Goal: Task Accomplishment & Management: Use online tool/utility

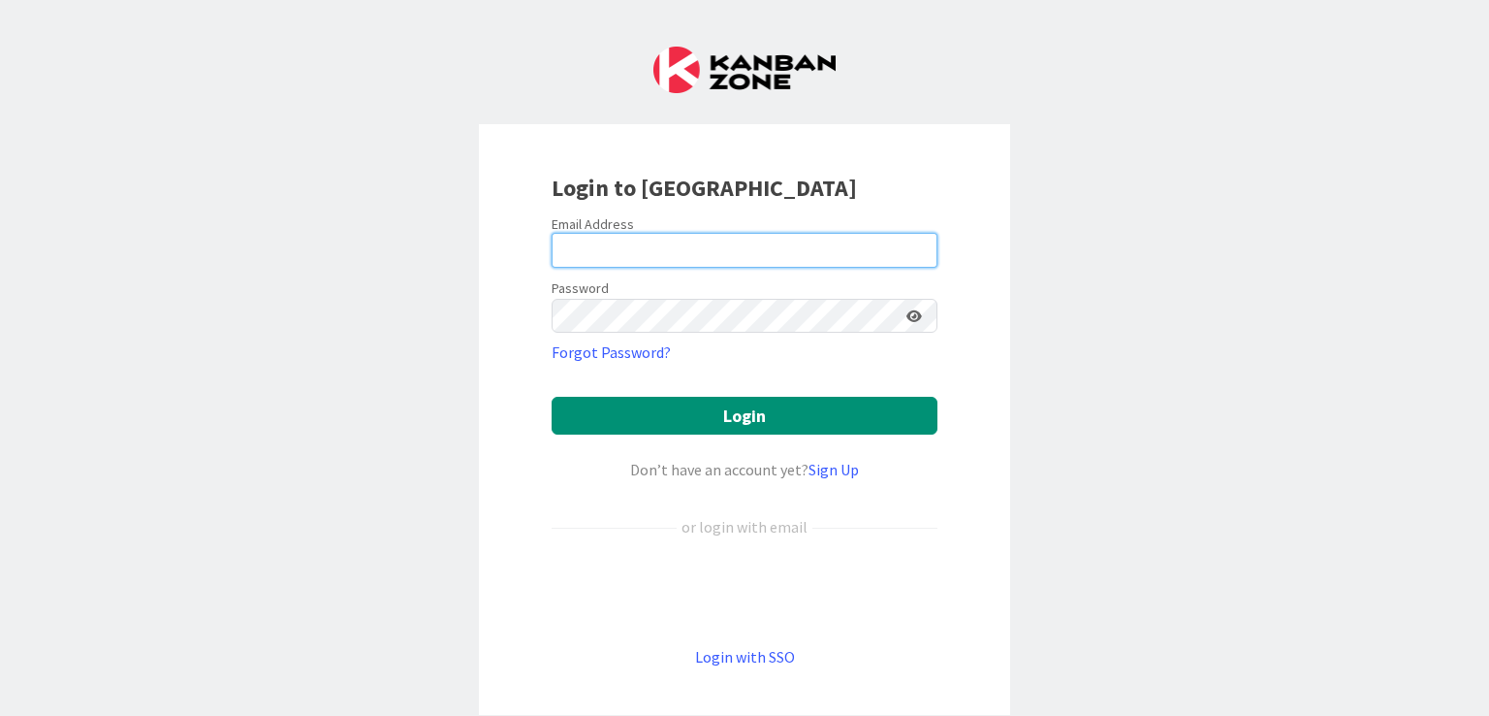
click at [641, 253] on input "email" at bounding box center [745, 250] width 386 height 35
type input "[EMAIL_ADDRESS][PERSON_NAME][DOMAIN_NAME]"
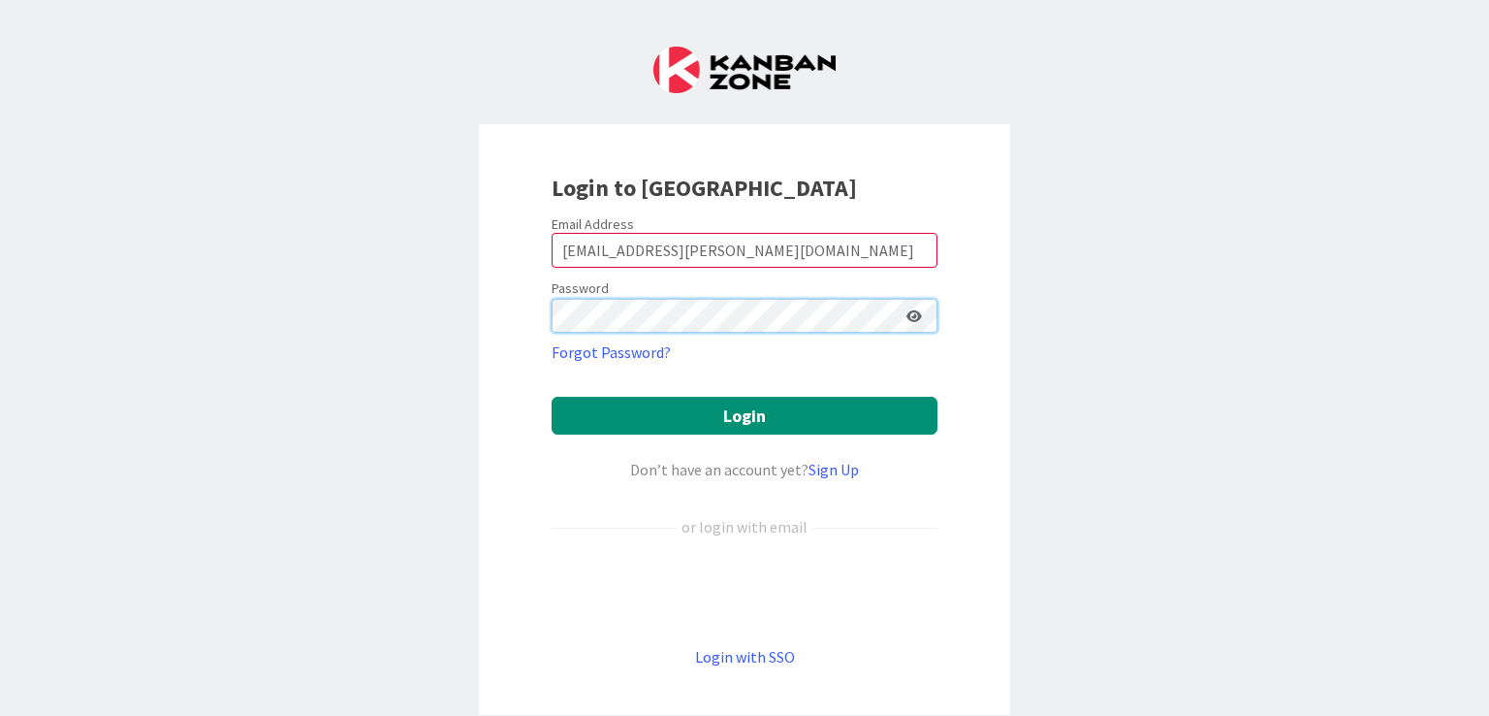
click at [552, 397] on button "Login" at bounding box center [745, 416] width 386 height 38
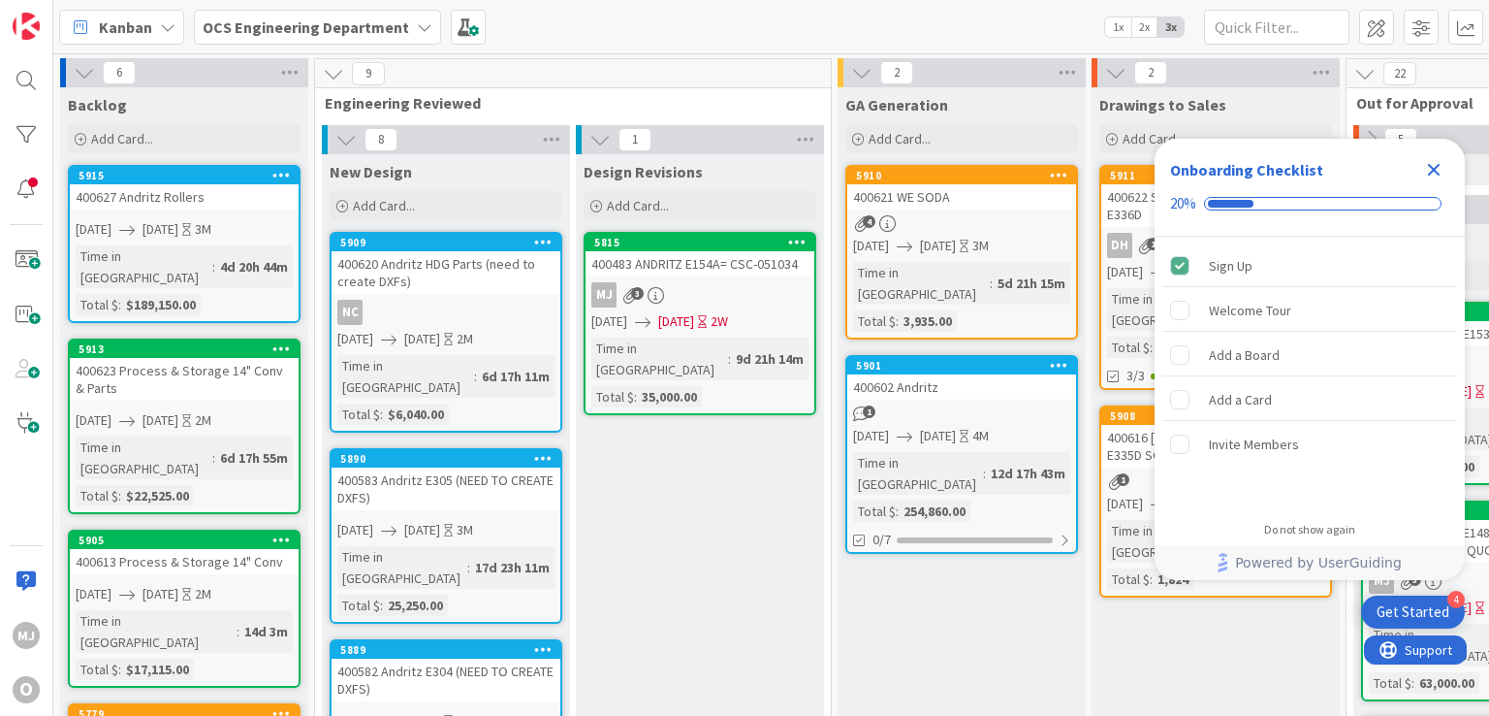
click at [1432, 173] on icon "Close Checklist" at bounding box center [1433, 169] width 23 height 23
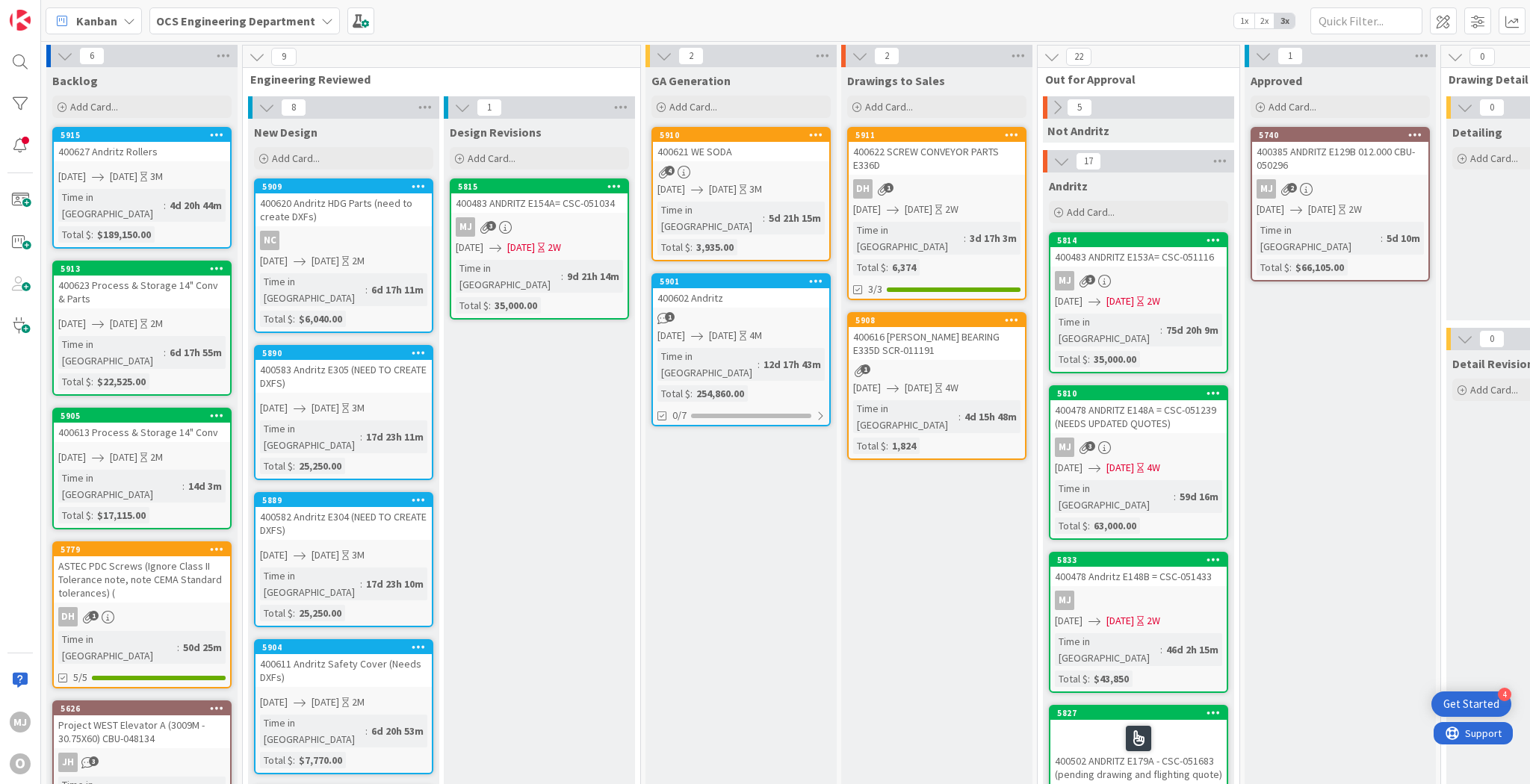
drag, startPoint x: 1878, startPoint y: 0, endPoint x: 1126, endPoint y: 17, distance: 752.2
click at [1126, 17] on div "Kanban OCS Engineering Department 1x 2x 3x" at bounding box center [785, 20] width 1489 height 41
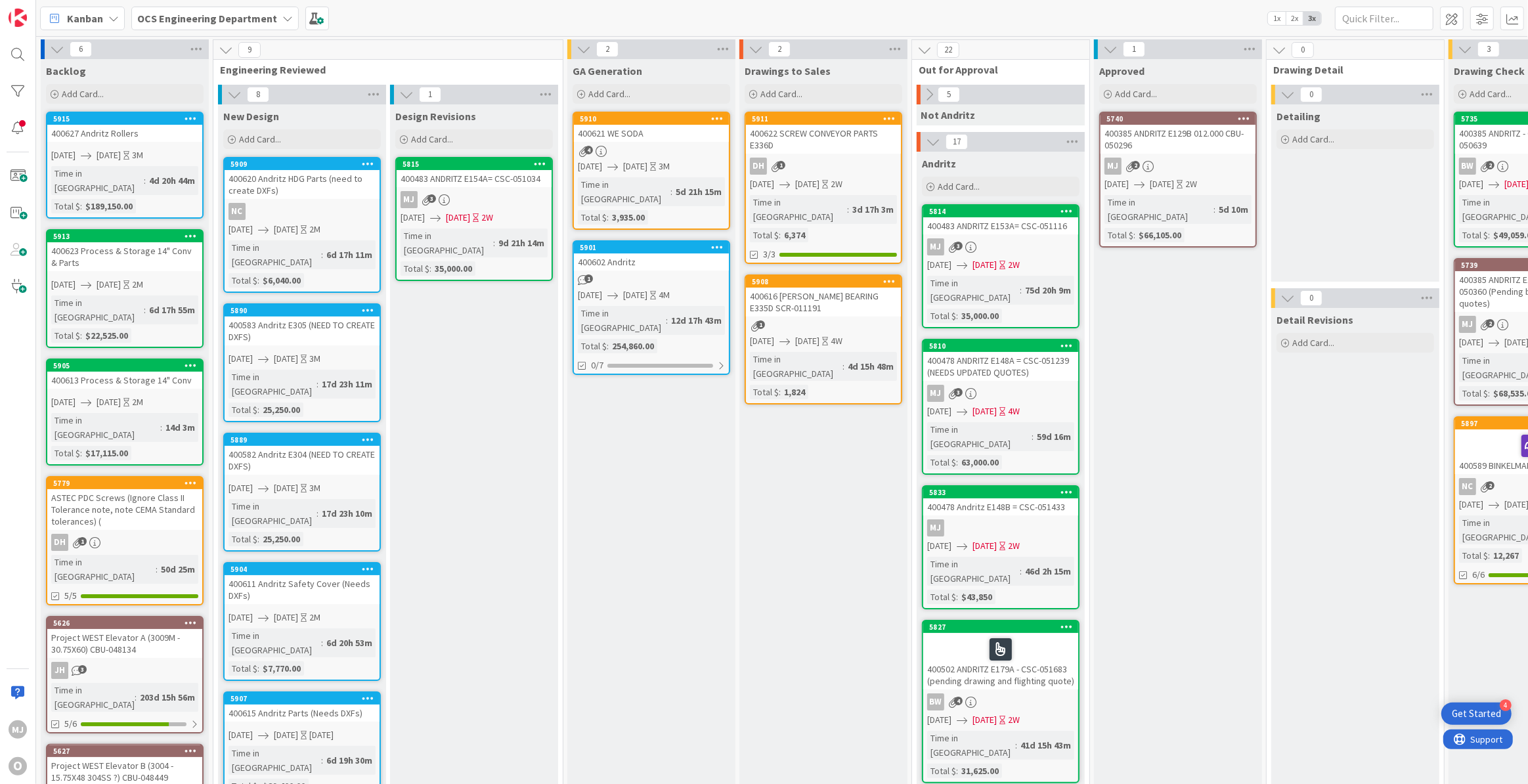
drag, startPoint x: 1281, startPoint y: 1, endPoint x: 1136, endPoint y: 12, distance: 145.4
click at [1008, 12] on div "Kanban OCS Engineering Department 1x 2x 3x" at bounding box center [782, 18] width 1492 height 36
click at [929, 90] on icon at bounding box center [929, 94] width 14 height 14
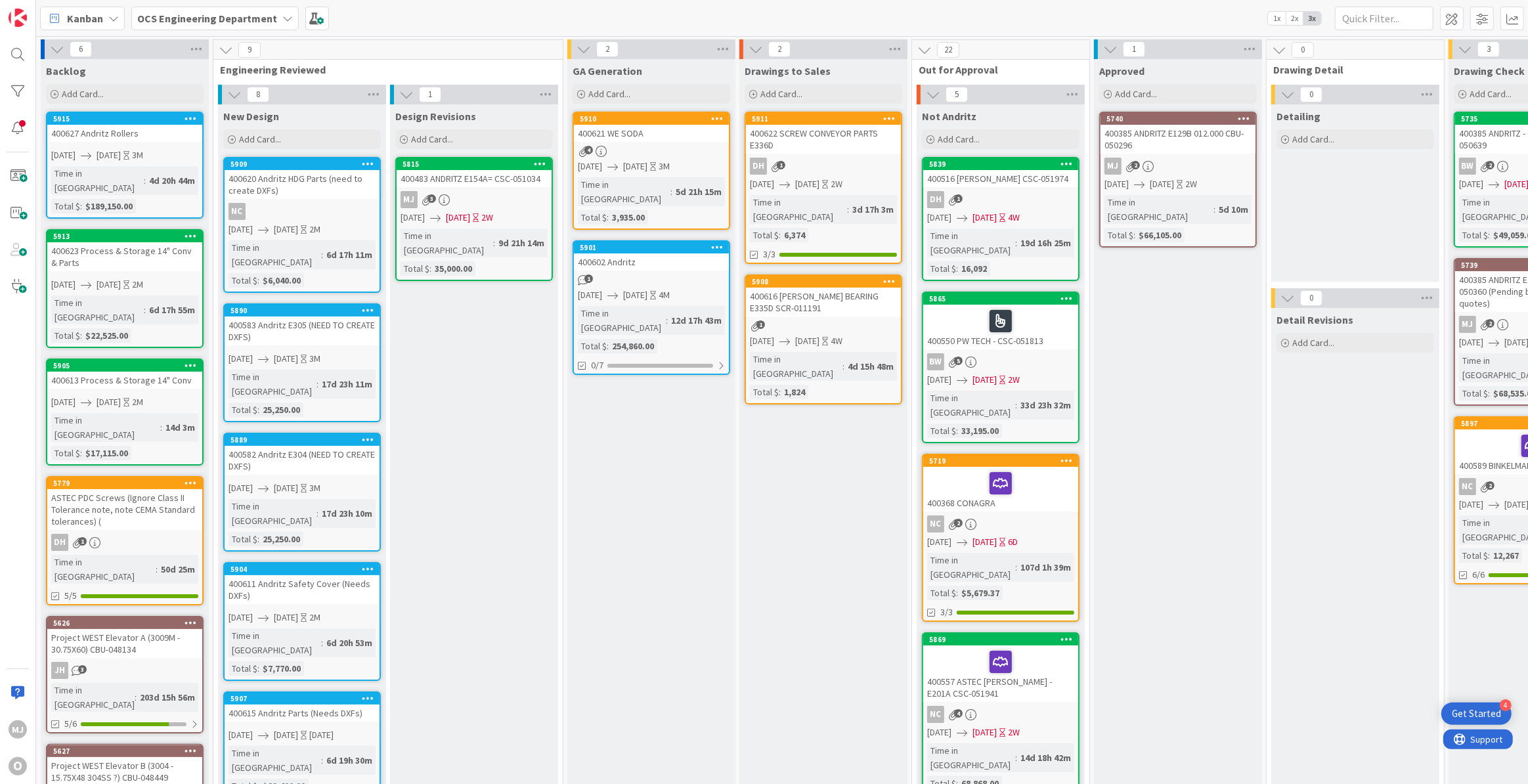
click at [929, 90] on icon at bounding box center [933, 94] width 14 height 14
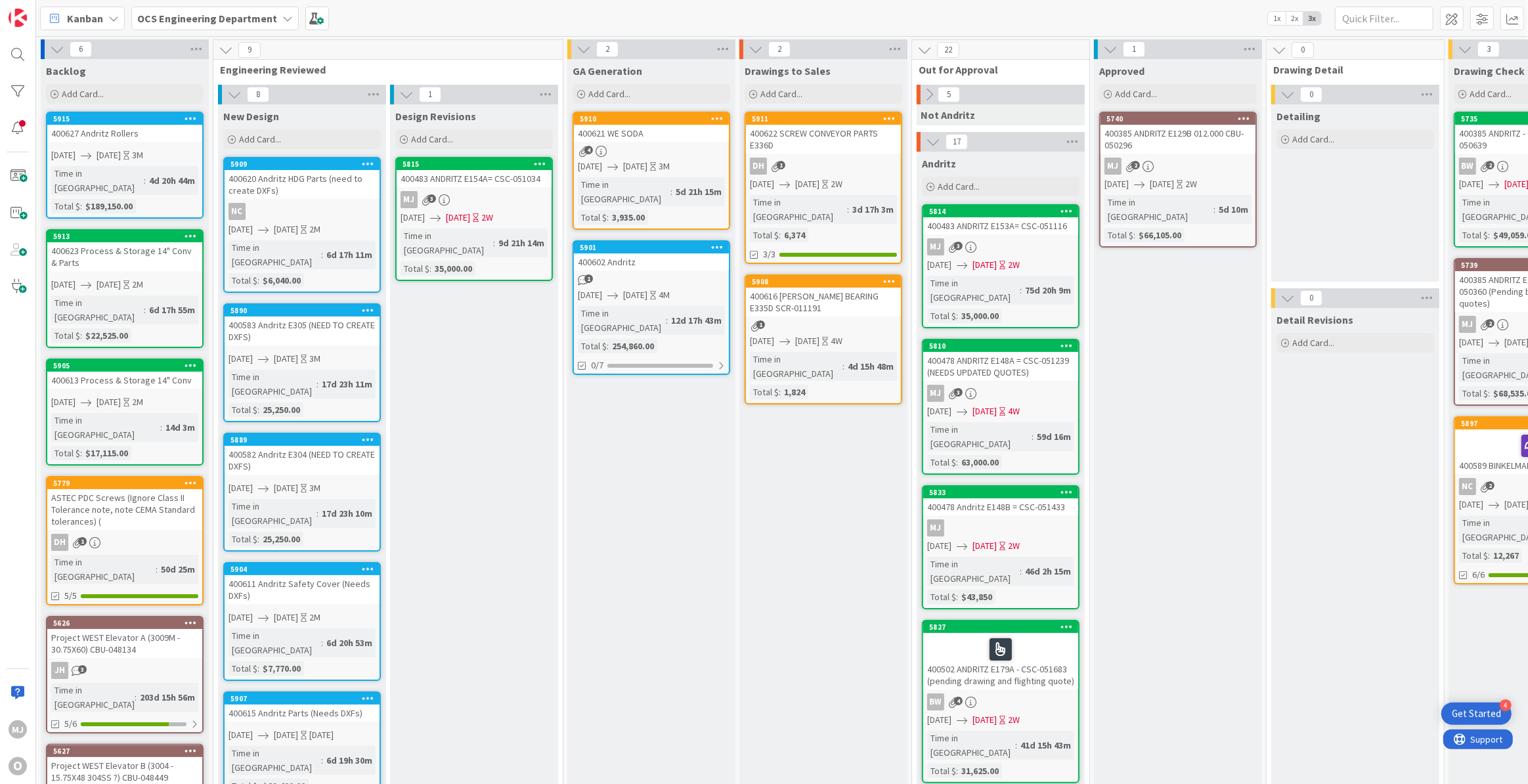
click at [787, 3] on div "Kanban OCS Engineering Department 1x 2x 3x" at bounding box center [782, 18] width 1492 height 36
drag, startPoint x: 718, startPoint y: 9, endPoint x: 690, endPoint y: 11, distance: 28.1
click at [690, 11] on div "Kanban OCS Engineering Department 1x 2x 3x" at bounding box center [782, 18] width 1492 height 36
click at [503, 22] on div "Kanban OCS Engineering Department 1x 2x 3x" at bounding box center [782, 18] width 1492 height 36
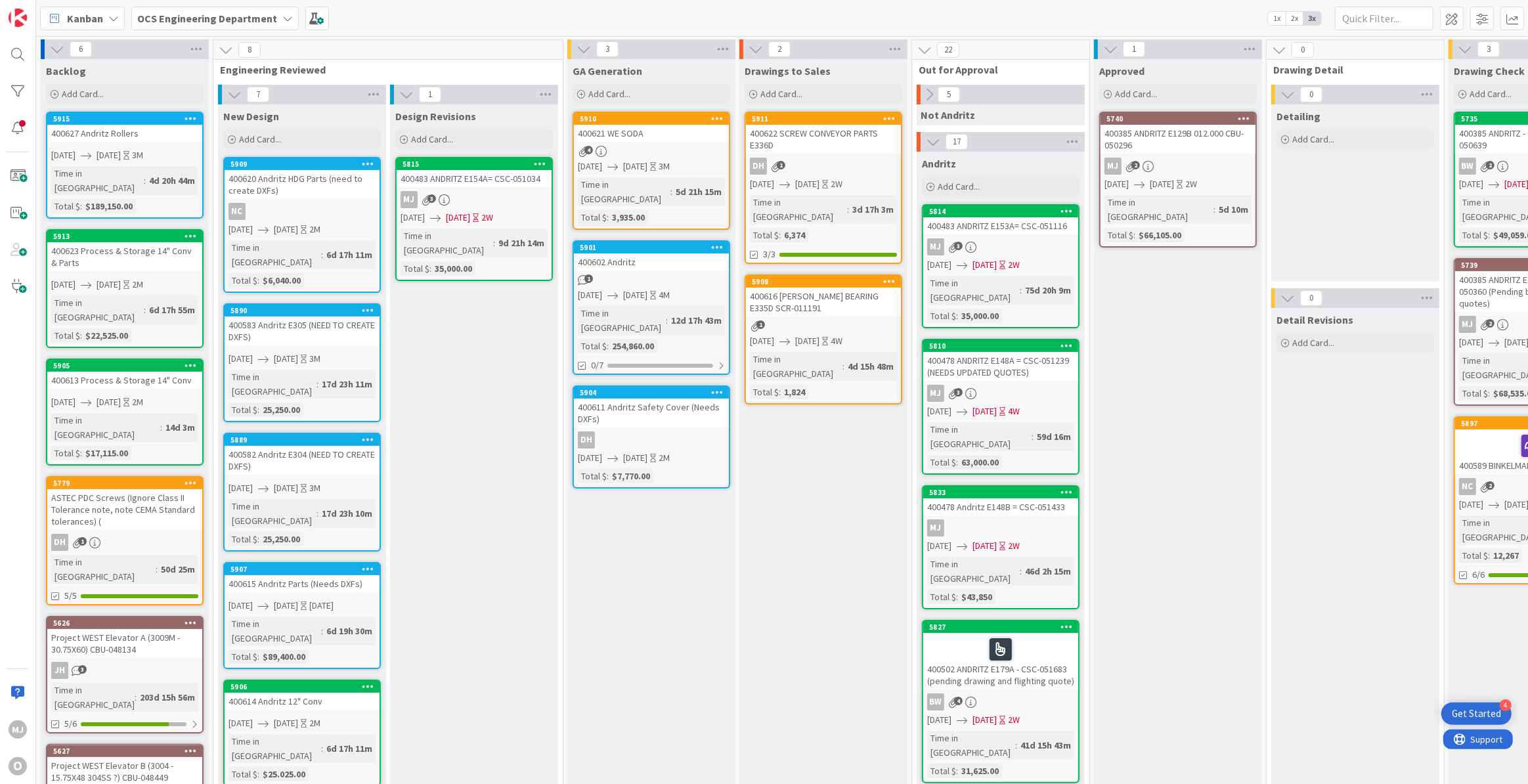
drag, startPoint x: 600, startPoint y: 6, endPoint x: 567, endPoint y: 5, distance: 33.0
click at [567, 5] on div "Kanban OCS Engineering Department 1x 2x 3x" at bounding box center [782, 18] width 1492 height 36
click at [708, 25] on div "Kanban OCS Engineering Department 1x 2x 3x" at bounding box center [782, 18] width 1492 height 36
drag, startPoint x: 704, startPoint y: 18, endPoint x: 683, endPoint y: 12, distance: 21.8
click at [683, 12] on div "Kanban OCS Engineering Department 1x 2x 3x" at bounding box center [782, 18] width 1492 height 36
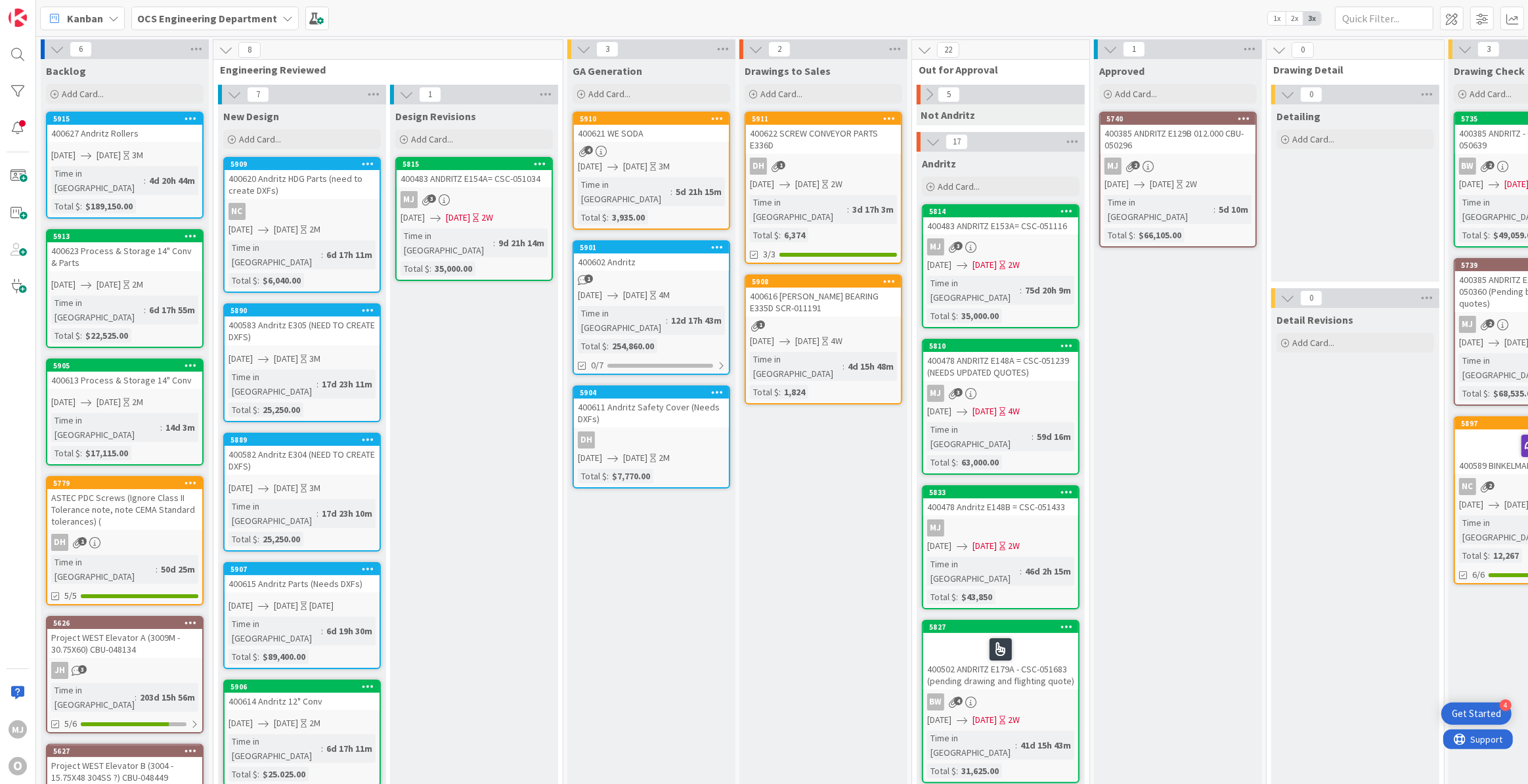
drag, startPoint x: 422, startPoint y: 23, endPoint x: 410, endPoint y: 8, distance: 19.2
click at [411, 9] on div "Kanban OCS Engineering Department 1x 2x 3x" at bounding box center [782, 18] width 1492 height 36
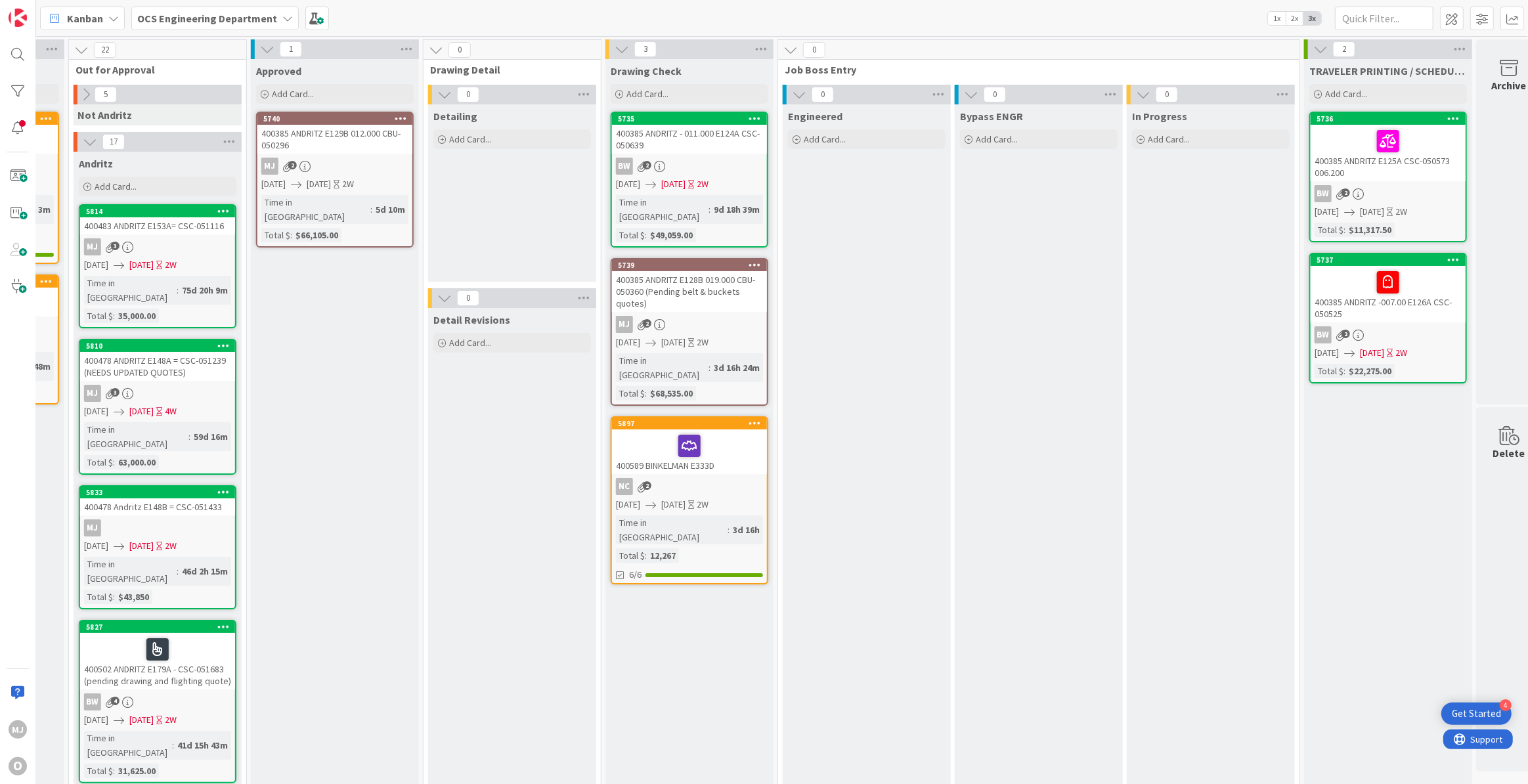
scroll to position [0, 869]
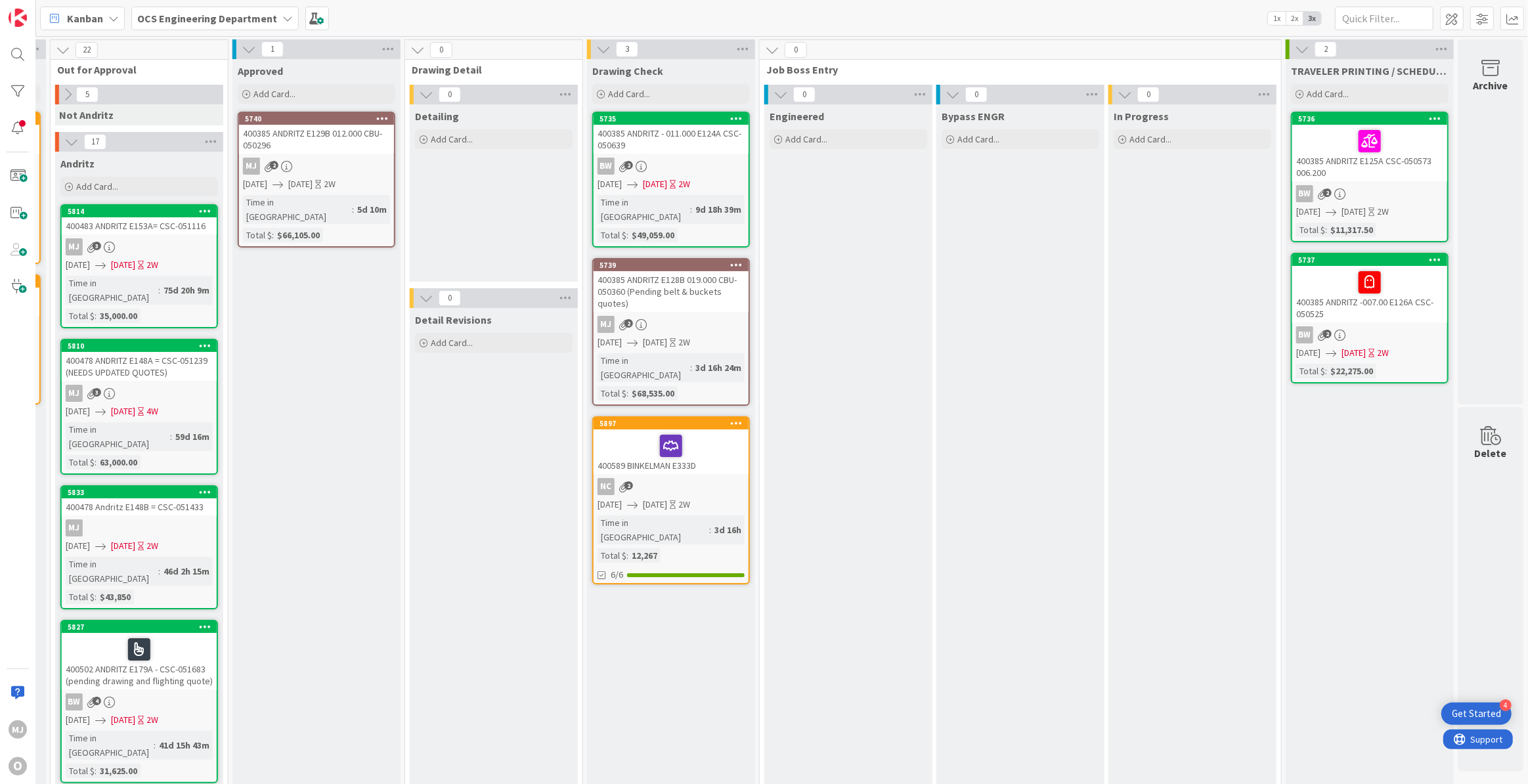
drag, startPoint x: 933, startPoint y: 9, endPoint x: 896, endPoint y: 10, distance: 37.0
click at [897, 9] on div "Kanban OCS Engineering Department 1x 2x 3x" at bounding box center [782, 18] width 1492 height 36
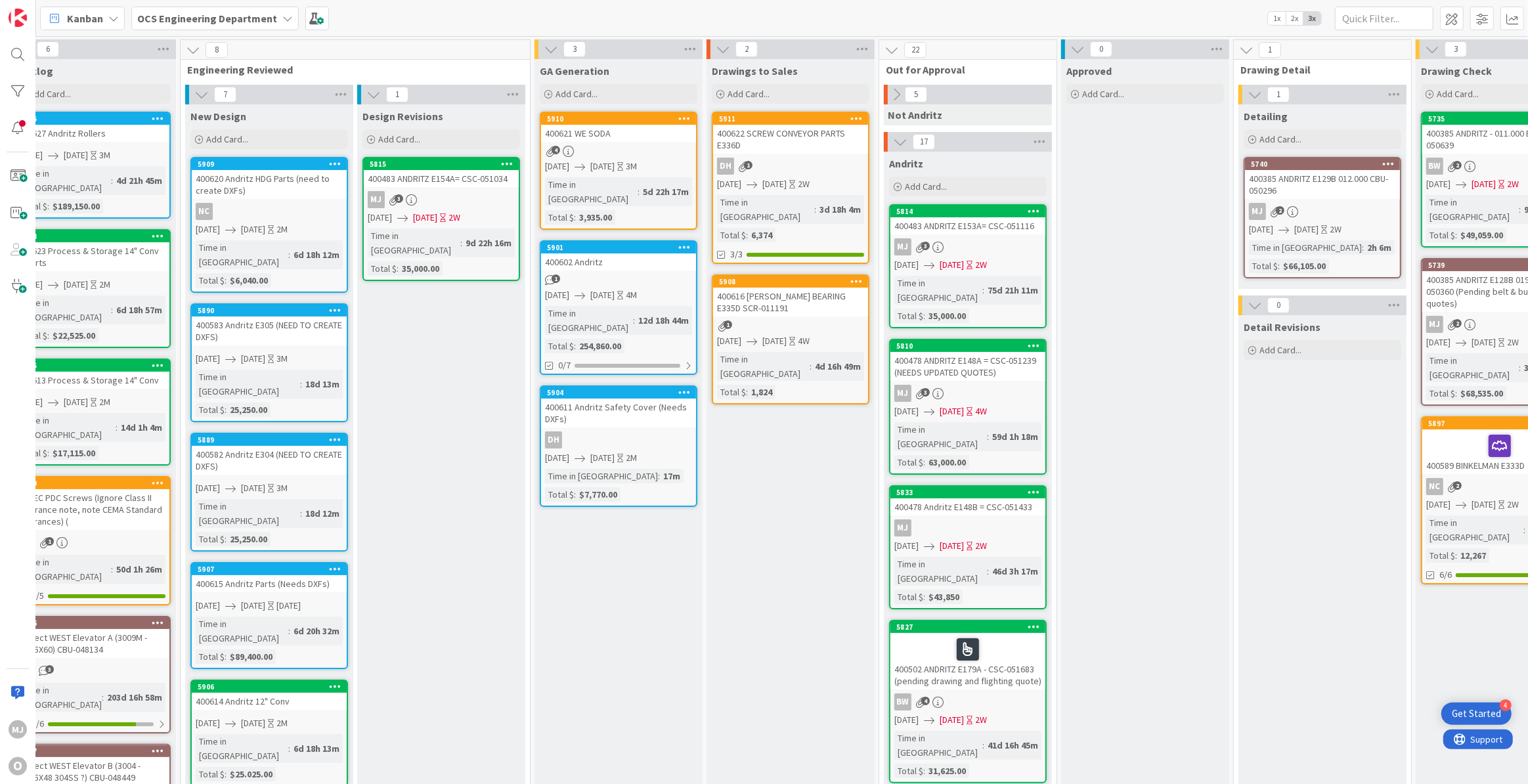
scroll to position [0, 0]
